Goal: Information Seeking & Learning: Learn about a topic

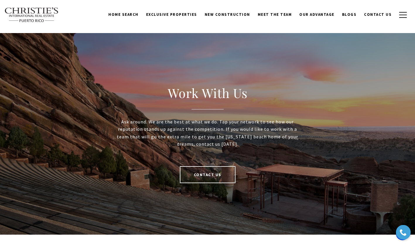
scroll to position [1163, 0]
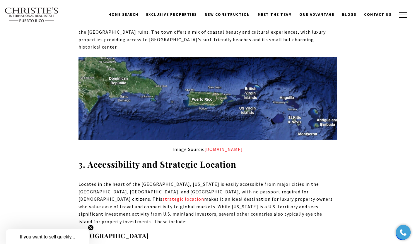
scroll to position [1494, 0]
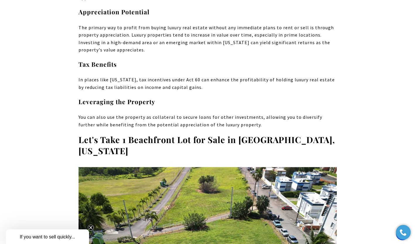
scroll to position [647, 0]
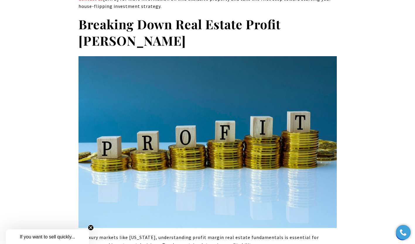
click at [307, 114] on img at bounding box center [208, 142] width 259 height 172
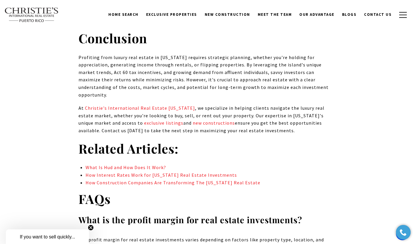
scroll to position [5084, 0]
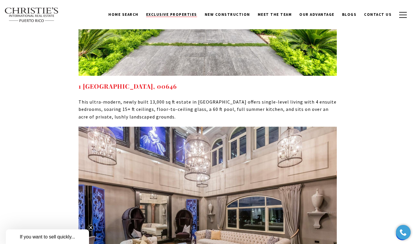
scroll to position [3451, 0]
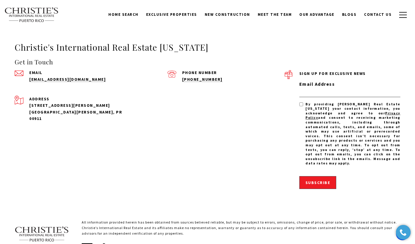
scroll to position [1374, 0]
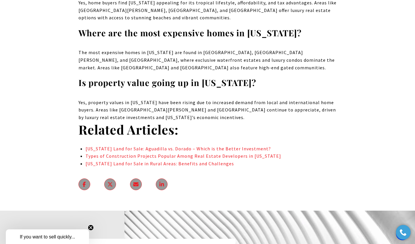
scroll to position [3894, 0]
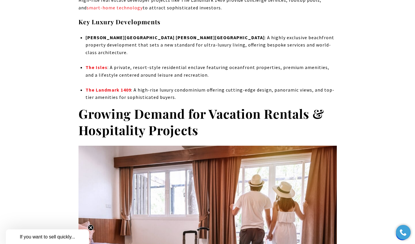
scroll to position [830, 0]
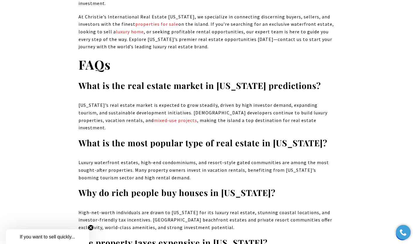
scroll to position [4829, 0]
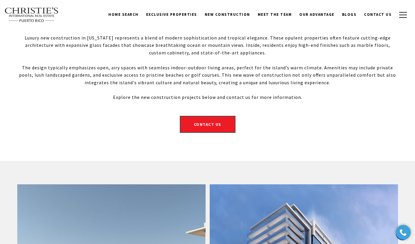
scroll to position [118, 0]
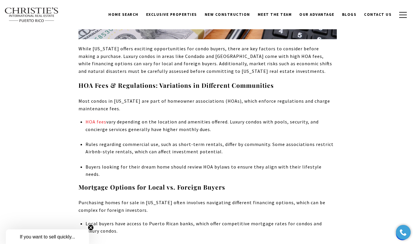
scroll to position [465, 0]
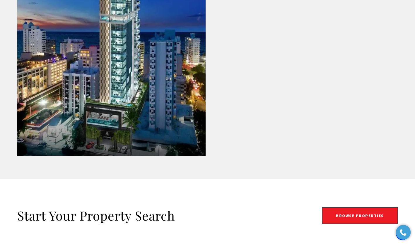
scroll to position [944, 0]
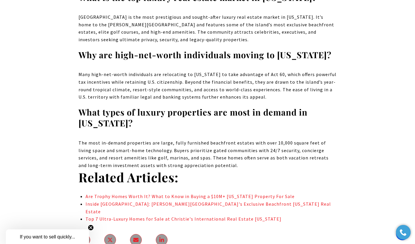
scroll to position [3692, 0]
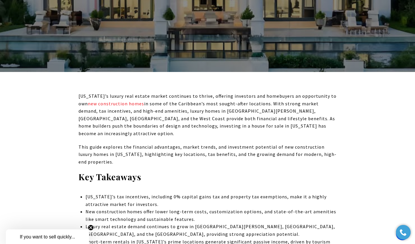
scroll to position [164, 0]
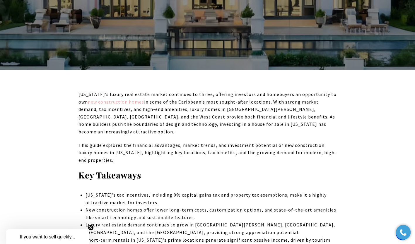
click at [113, 103] on link "new construction homes" at bounding box center [116, 102] width 56 height 6
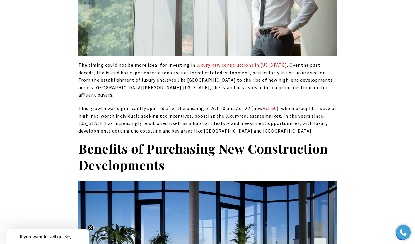
scroll to position [583, 0]
click at [243, 62] on span "luxury new constructions in Puerto Rico" at bounding box center [242, 65] width 91 height 6
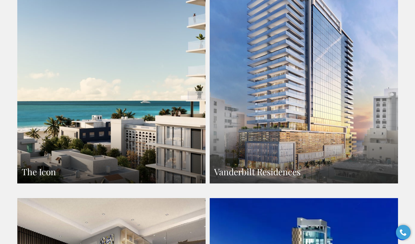
scroll to position [427, 0]
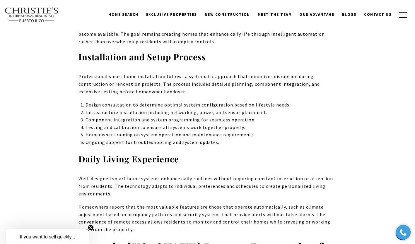
scroll to position [2691, 0]
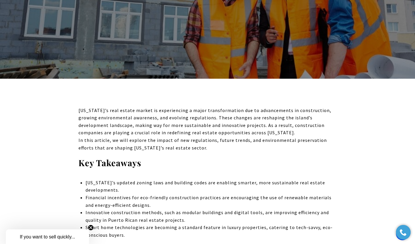
scroll to position [156, 0]
